Goal: Transaction & Acquisition: Obtain resource

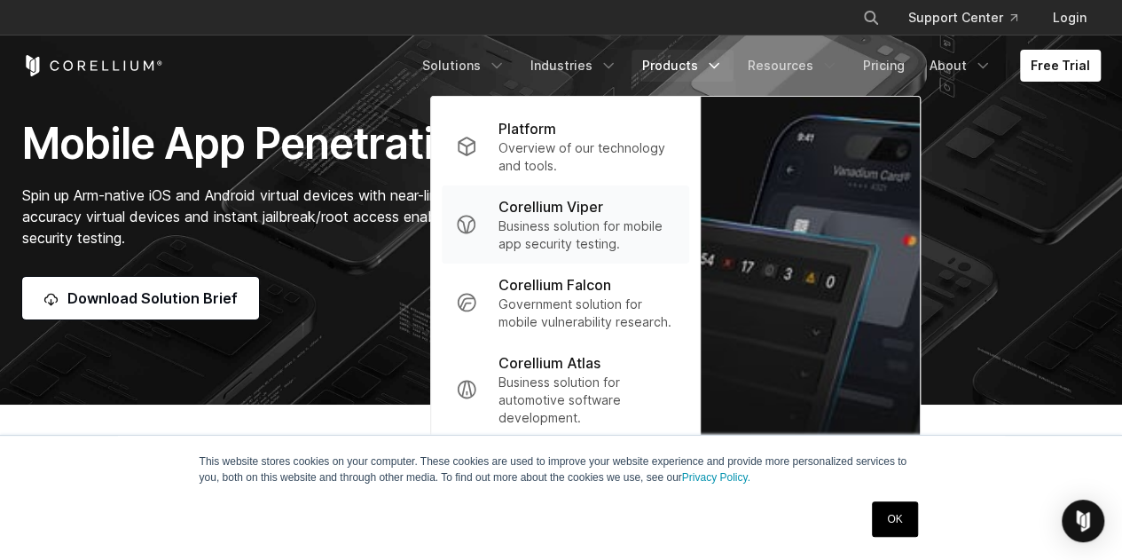
scroll to position [137, 0]
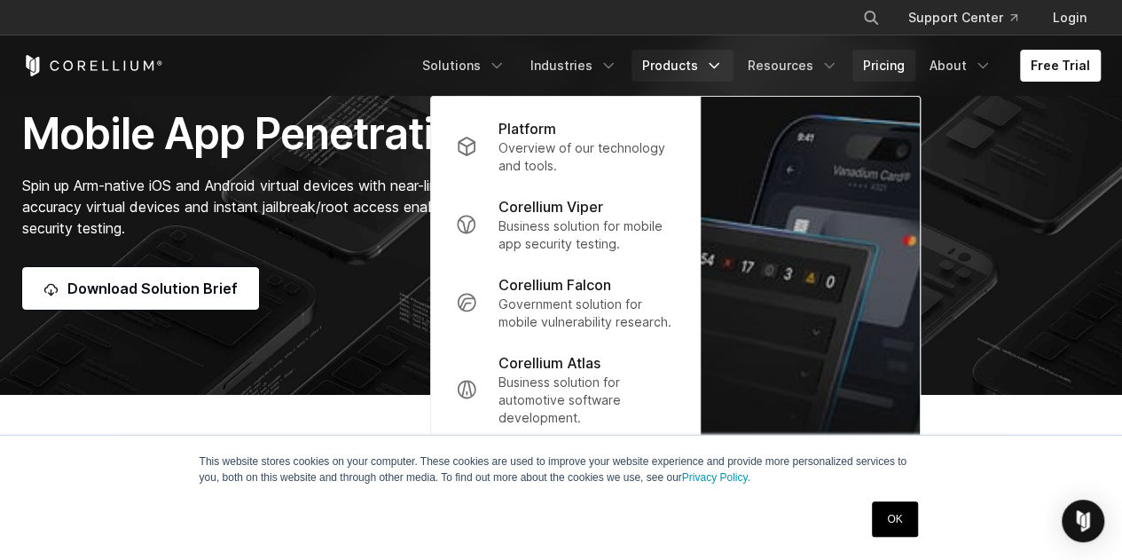
click at [901, 63] on link "Pricing" at bounding box center [883, 66] width 63 height 32
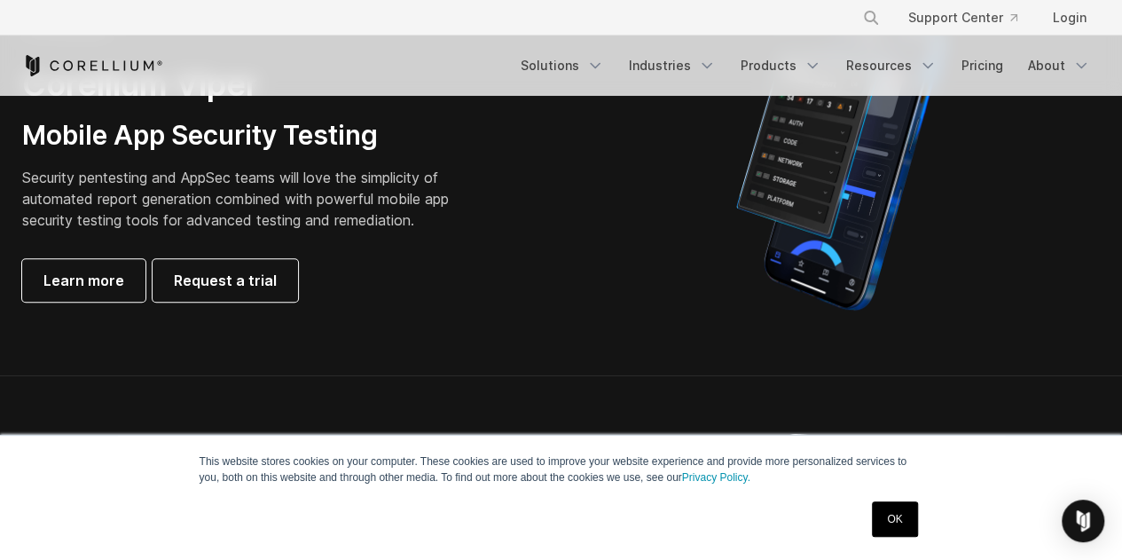
scroll to position [507, 0]
click at [219, 276] on span "Request a trial" at bounding box center [225, 279] width 103 height 21
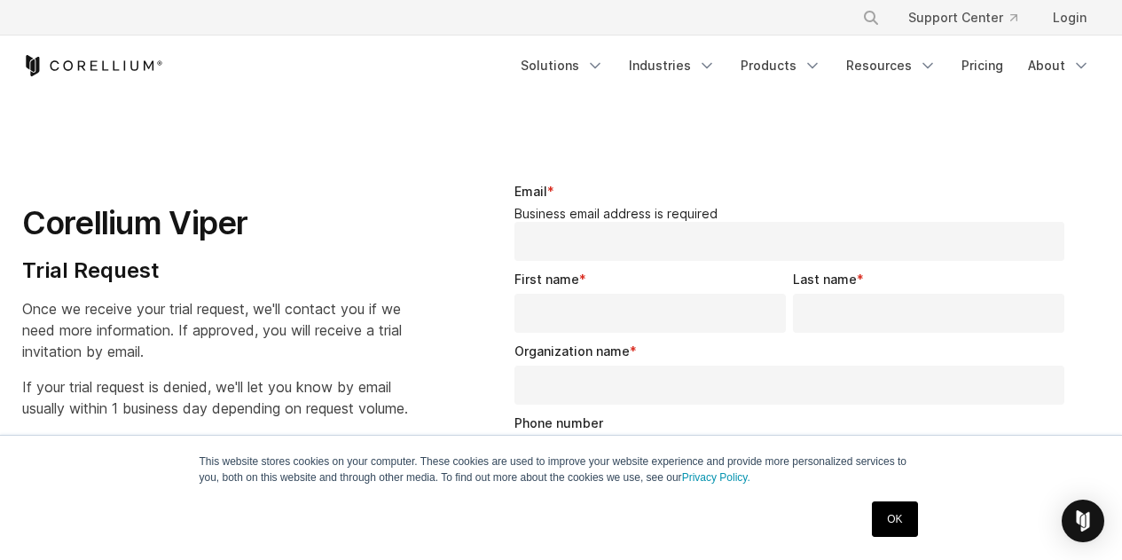
select select "**"
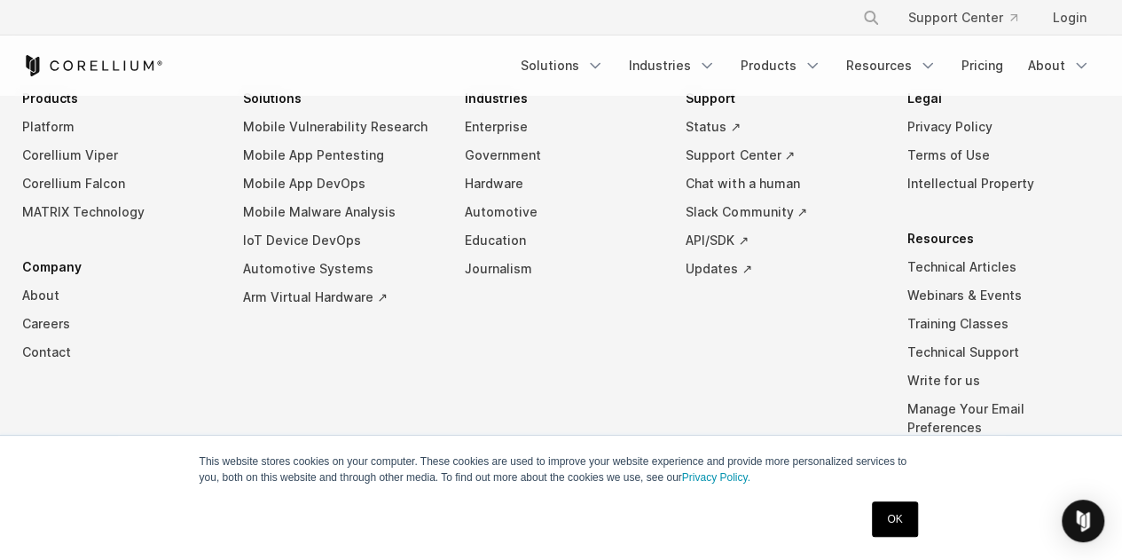
scroll to position [1319, 0]
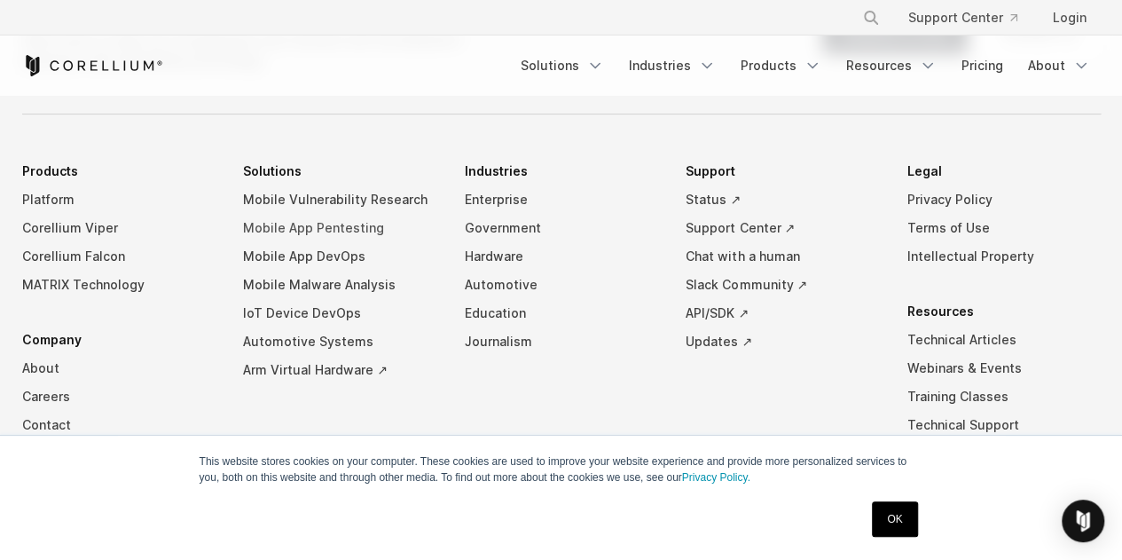
click at [283, 223] on link "Mobile App Pentesting" at bounding box center [339, 228] width 193 height 28
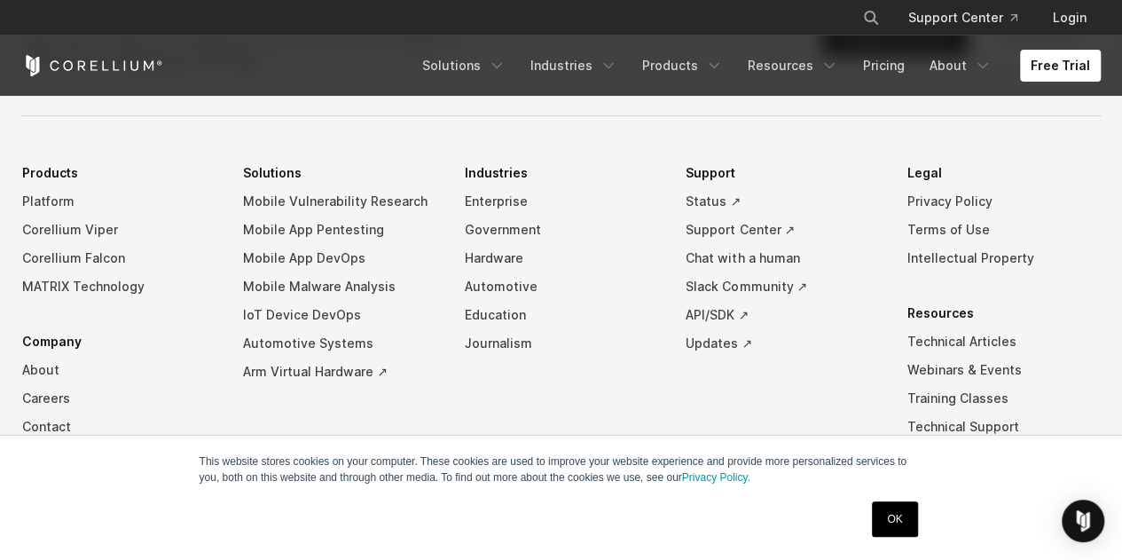
scroll to position [5618, 0]
